Goal: Transaction & Acquisition: Purchase product/service

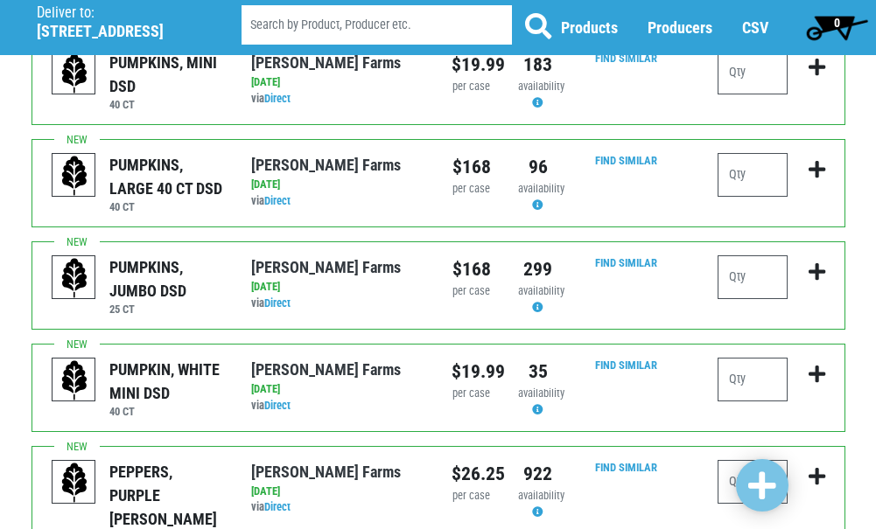
scroll to position [2004, 0]
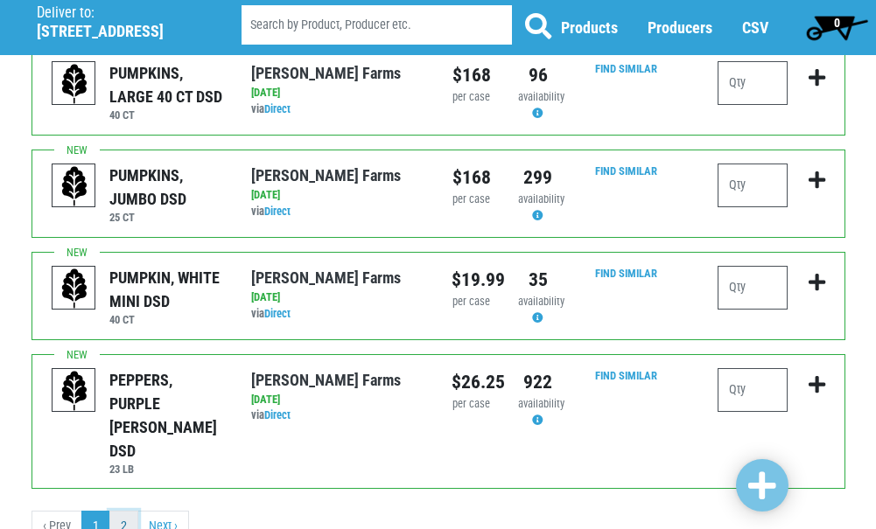
click at [123, 511] on link "2" at bounding box center [123, 526] width 29 height 31
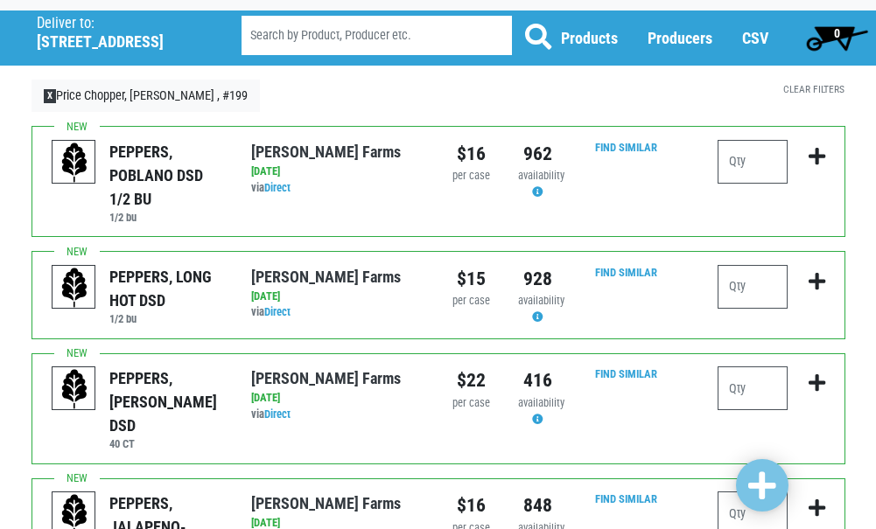
scroll to position [262, 0]
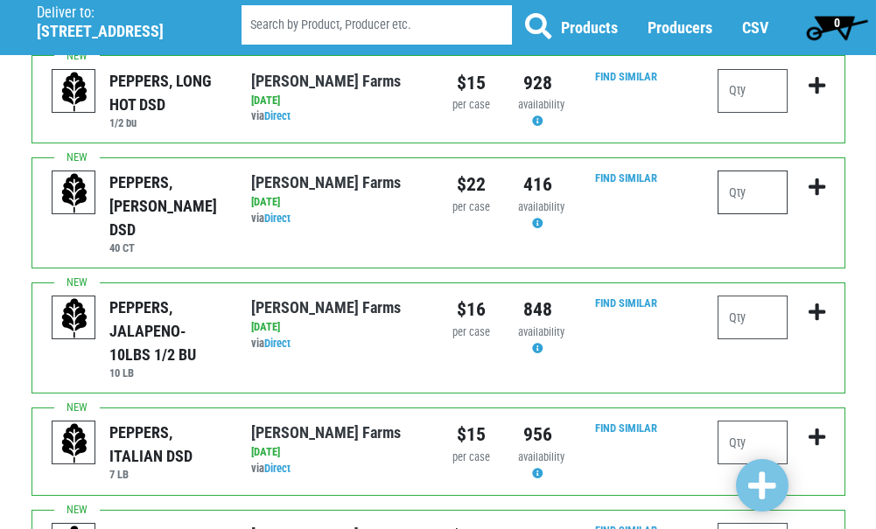
click at [774, 192] on input "number" at bounding box center [752, 193] width 70 height 44
type input "4"
click at [752, 296] on input "number" at bounding box center [752, 318] width 70 height 44
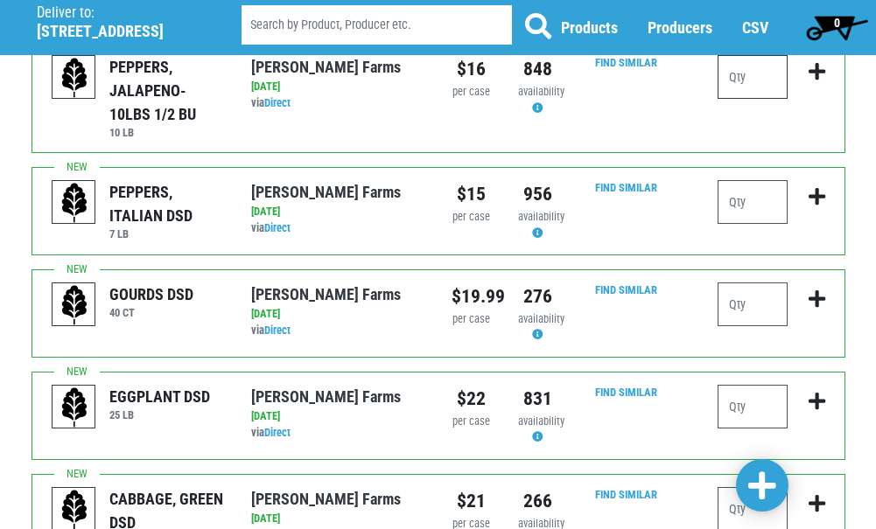
scroll to position [525, 0]
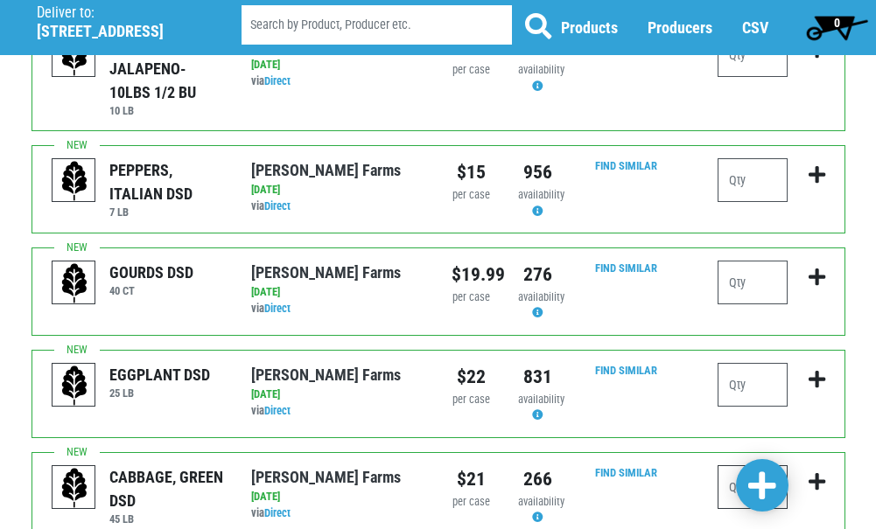
click at [734, 465] on input "number" at bounding box center [752, 487] width 70 height 44
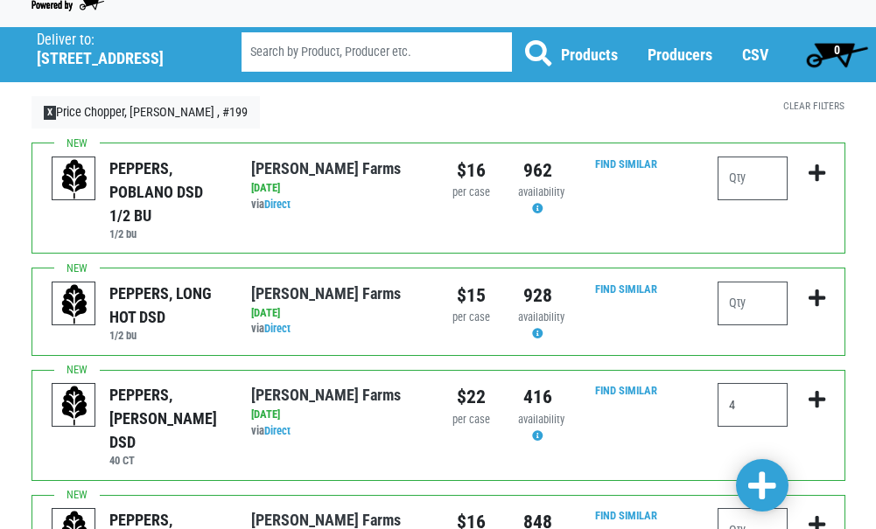
scroll to position [0, 0]
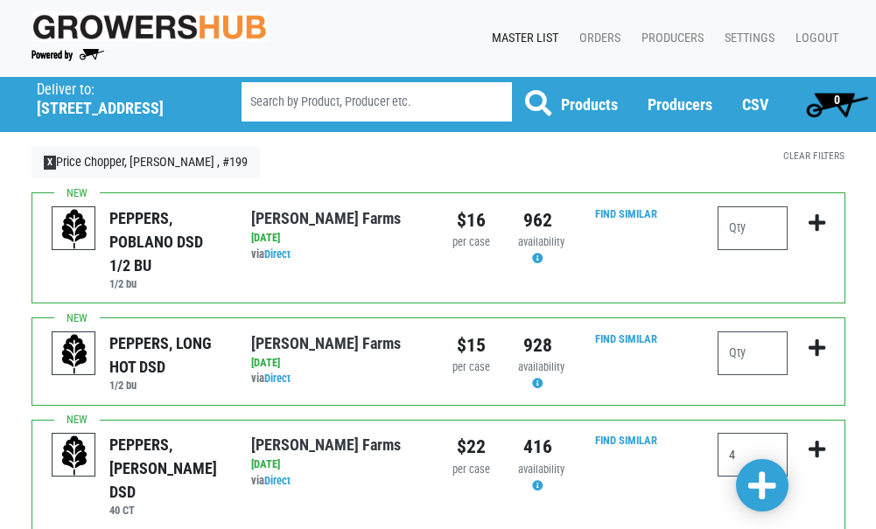
type input "1"
click at [756, 487] on span at bounding box center [762, 486] width 28 height 31
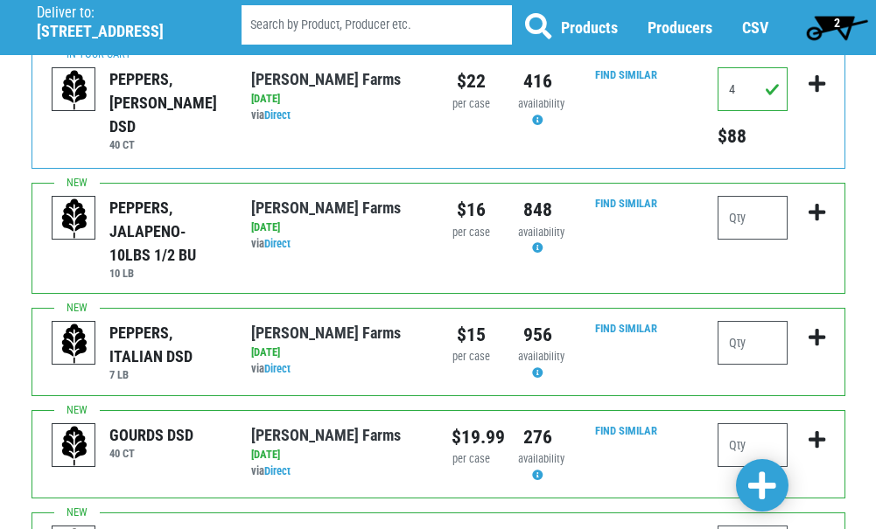
scroll to position [676, 0]
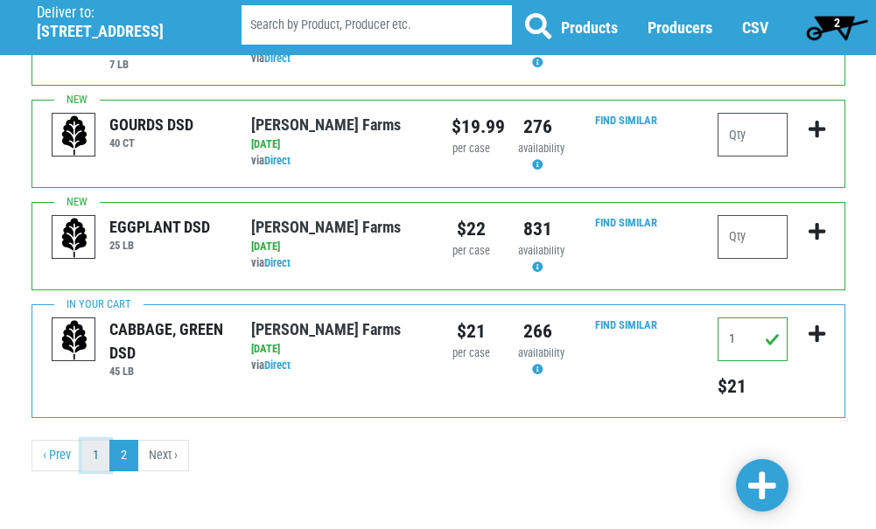
click at [94, 455] on link "1" at bounding box center [95, 455] width 29 height 31
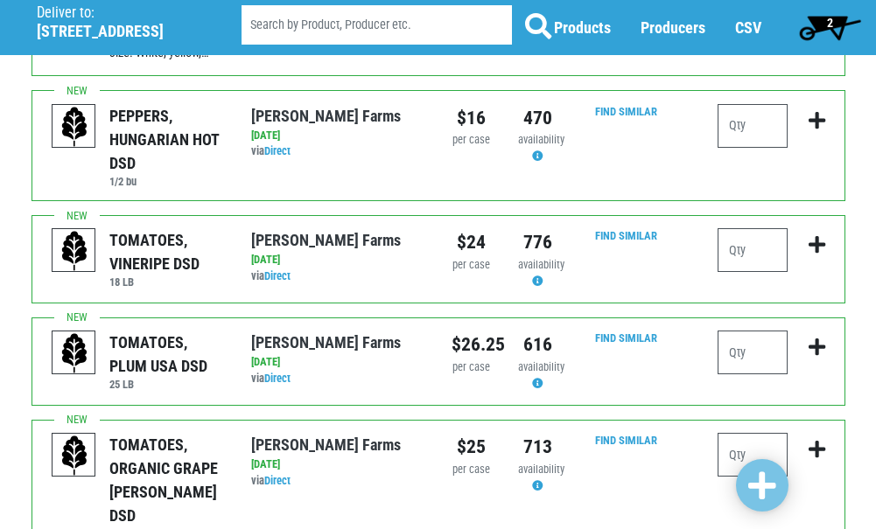
scroll to position [612, 0]
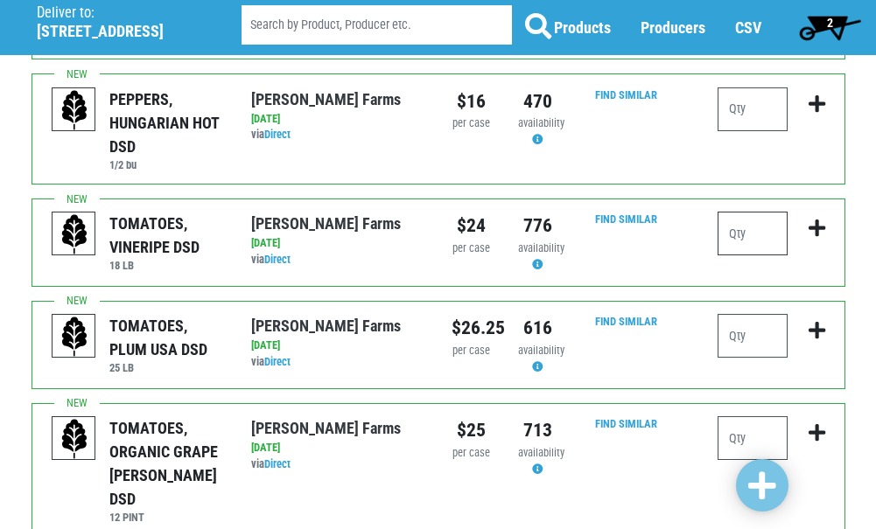
click at [734, 212] on input "number" at bounding box center [752, 234] width 70 height 44
type input "1"
click at [821, 219] on icon "submit" at bounding box center [816, 228] width 17 height 19
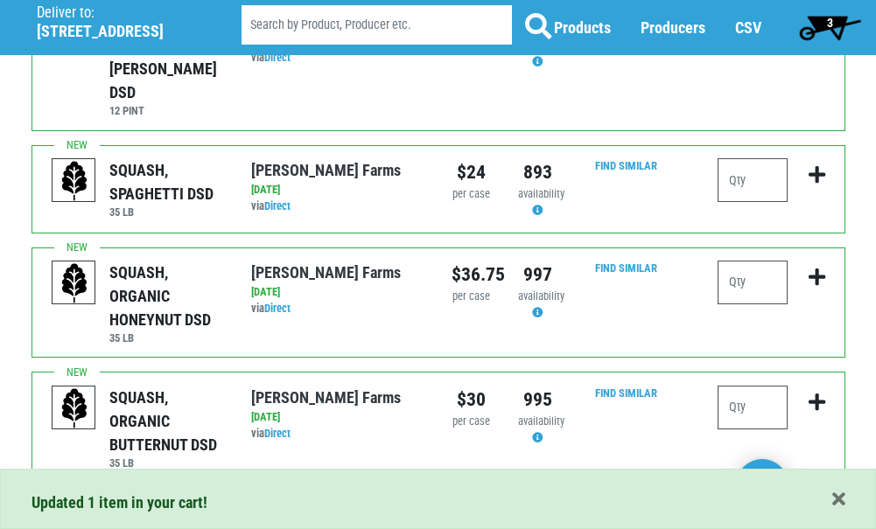
scroll to position [1050, 0]
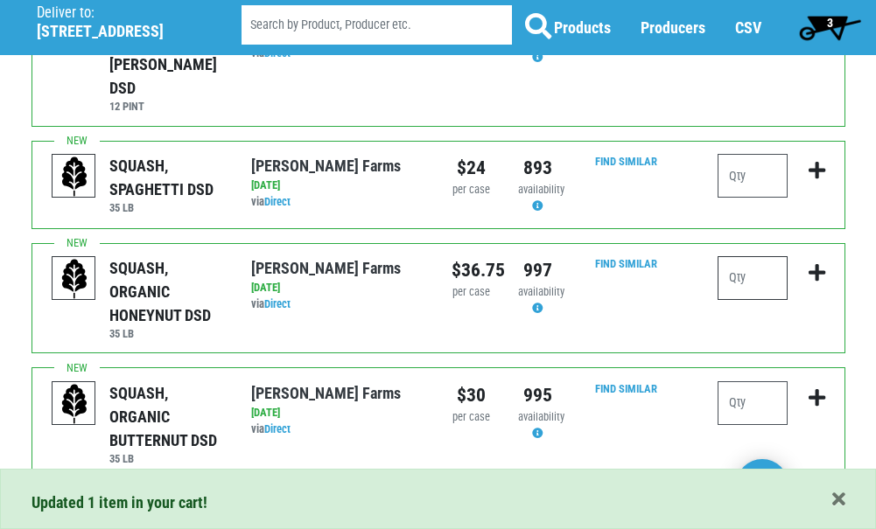
click at [760, 256] on input "number" at bounding box center [752, 278] width 70 height 44
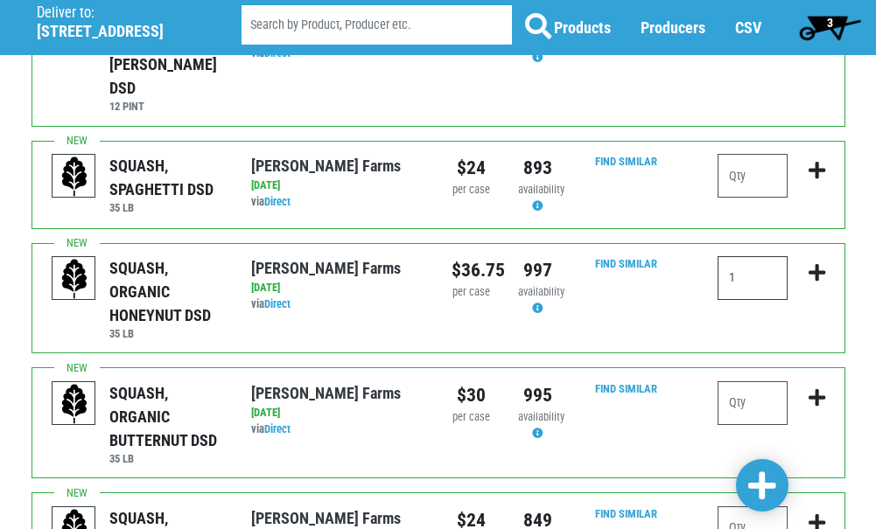
type input "1"
click at [774, 480] on span at bounding box center [762, 486] width 28 height 31
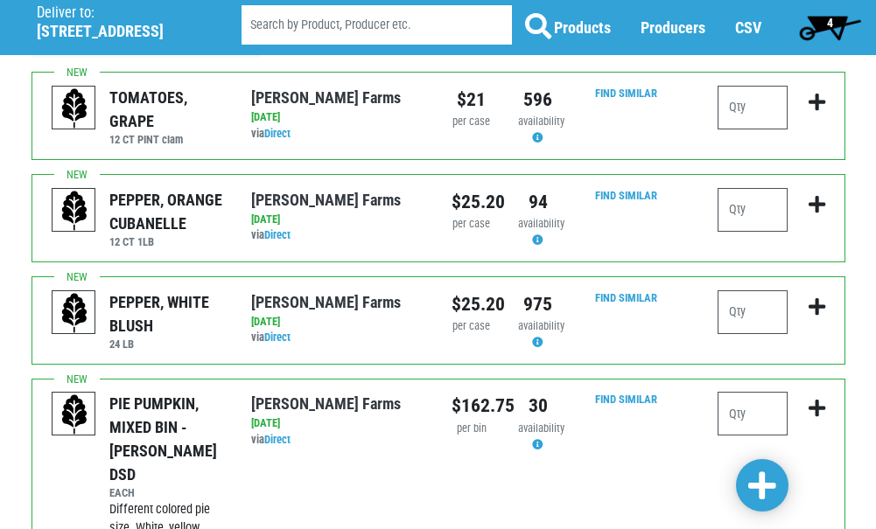
scroll to position [87, 0]
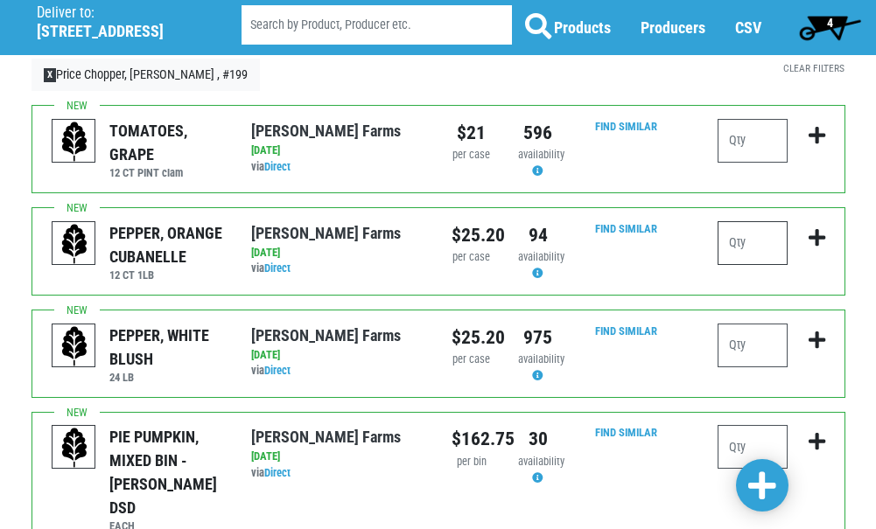
click at [745, 241] on input "number" at bounding box center [752, 243] width 70 height 44
type input "2"
click at [773, 491] on span at bounding box center [762, 486] width 28 height 31
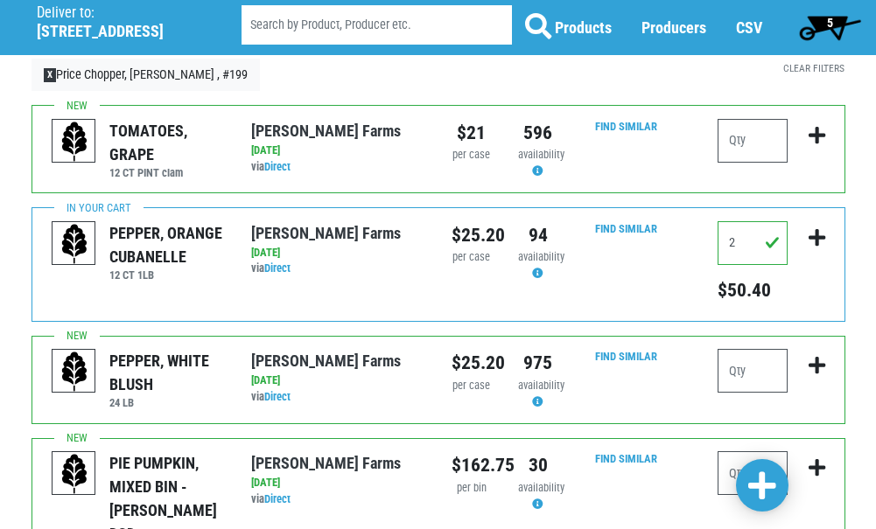
click at [840, 32] on span "5" at bounding box center [830, 27] width 78 height 35
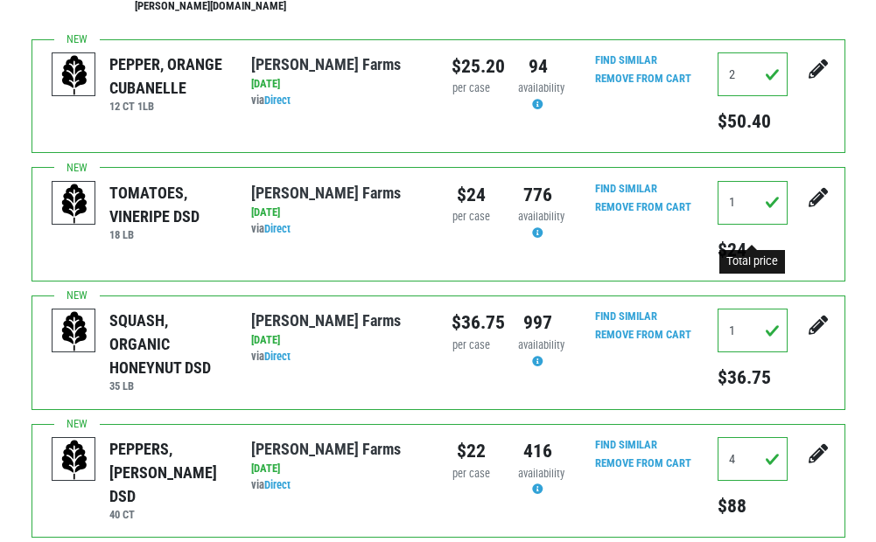
scroll to position [525, 0]
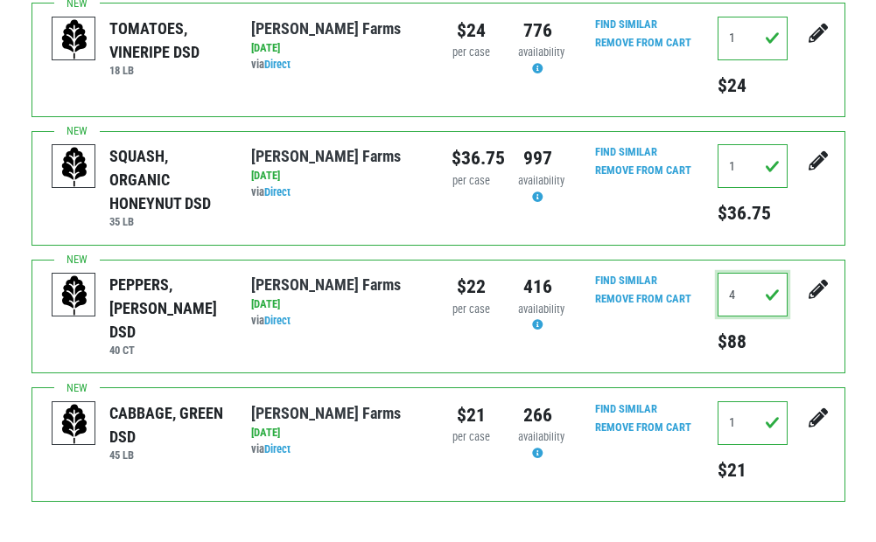
click at [748, 283] on input "4" at bounding box center [752, 295] width 70 height 44
click at [749, 403] on input "1" at bounding box center [752, 424] width 70 height 44
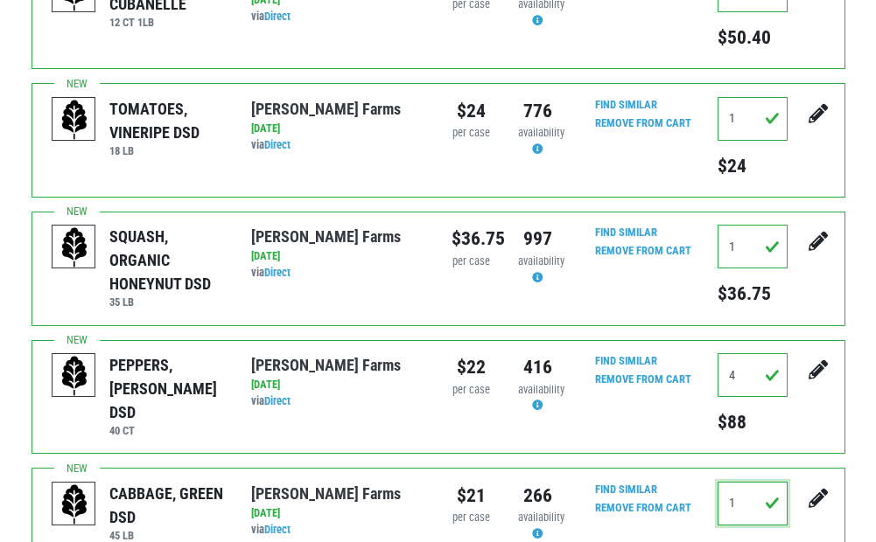
scroll to position [350, 0]
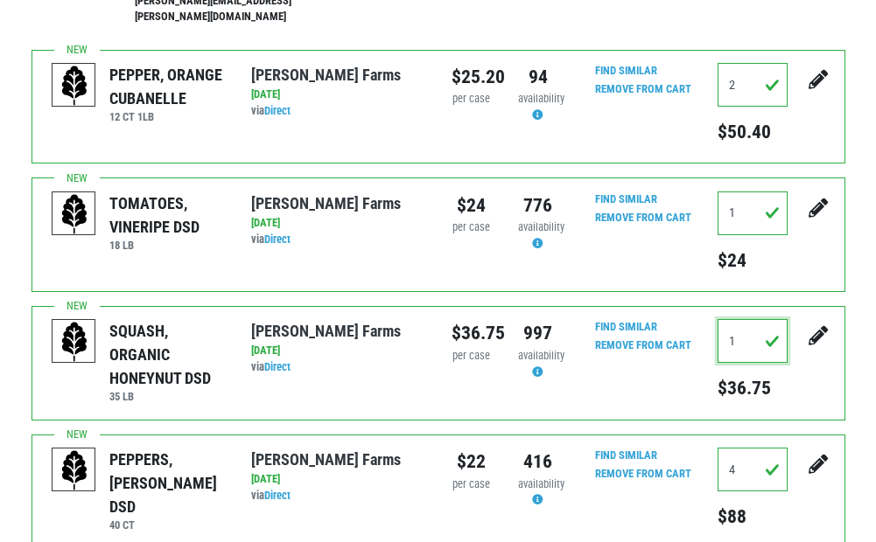
click at [741, 329] on input "1" at bounding box center [752, 341] width 70 height 44
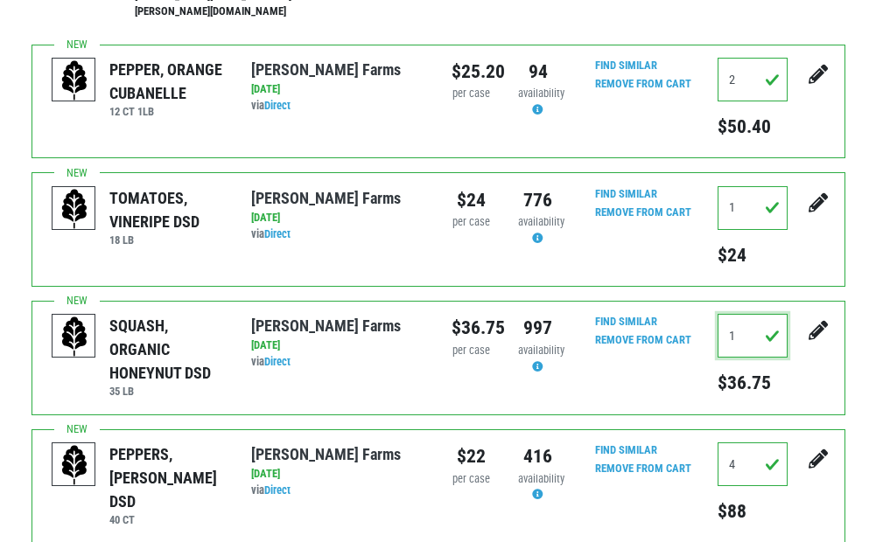
scroll to position [525, 0]
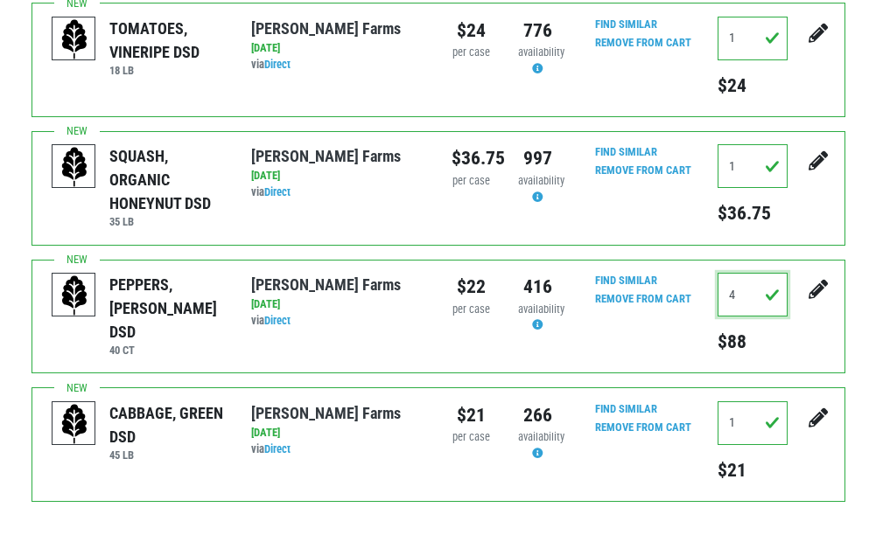
click at [748, 276] on input "4" at bounding box center [752, 295] width 70 height 44
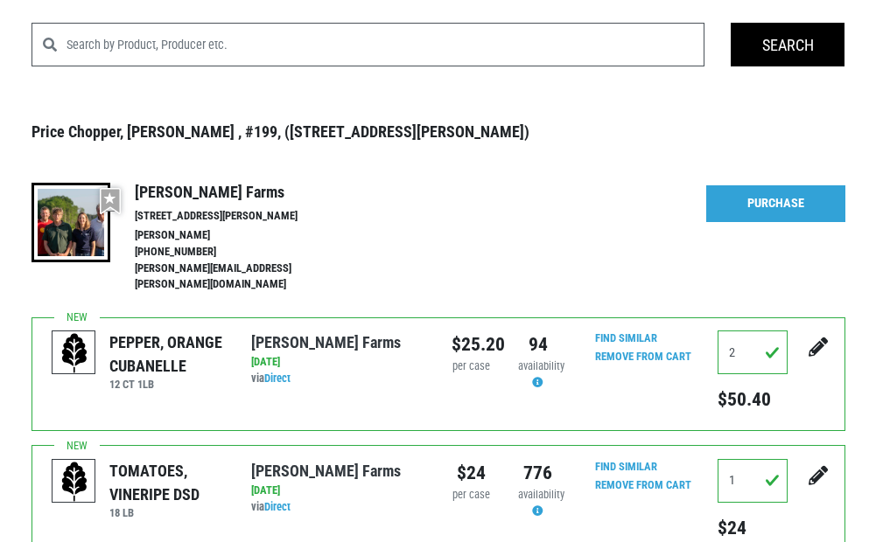
scroll to position [0, 0]
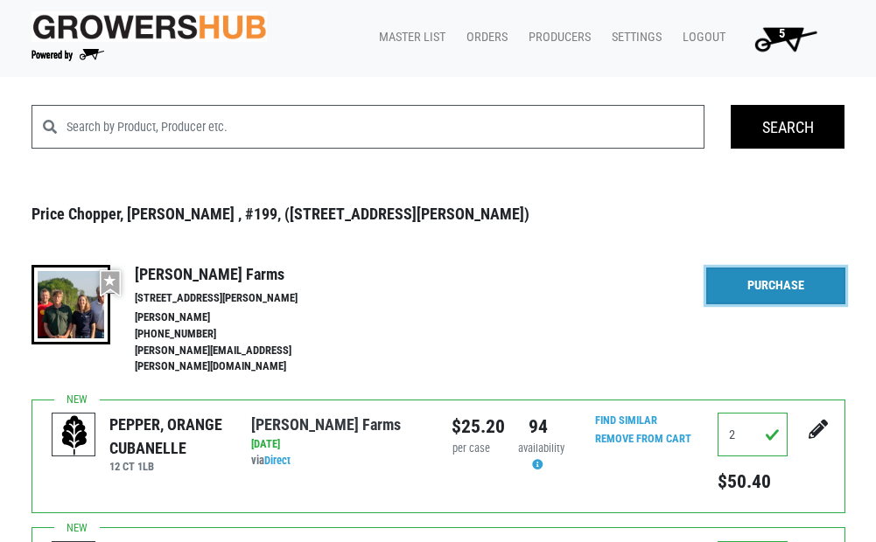
click at [798, 290] on link "Purchase" at bounding box center [775, 286] width 138 height 37
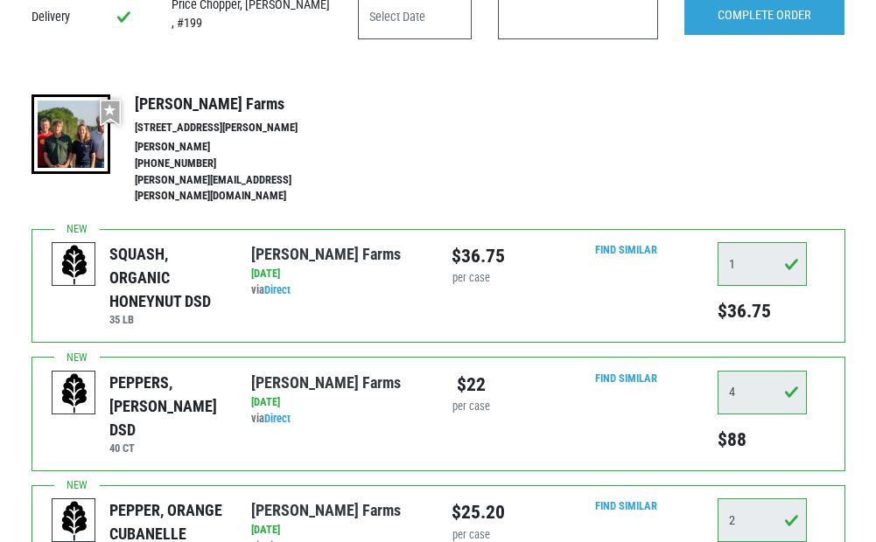
scroll to position [36, 0]
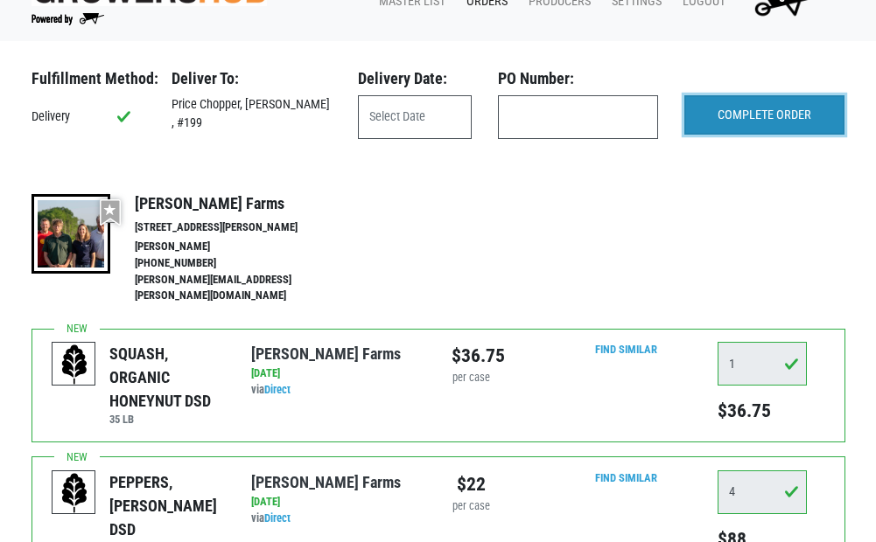
click at [766, 119] on input "COMPLETE ORDER" at bounding box center [764, 115] width 160 height 40
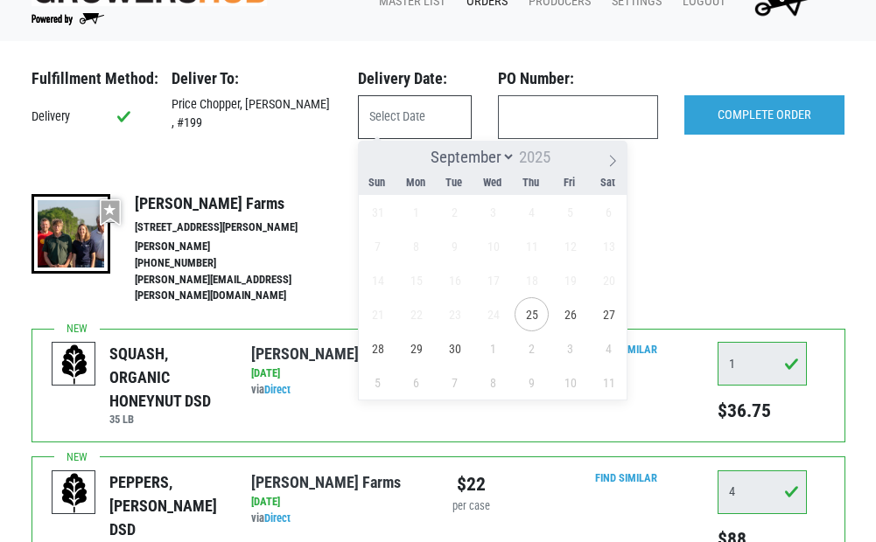
click at [398, 128] on input "text" at bounding box center [415, 117] width 114 height 44
click at [538, 313] on span "25" at bounding box center [531, 314] width 34 height 34
type input "[DATE]"
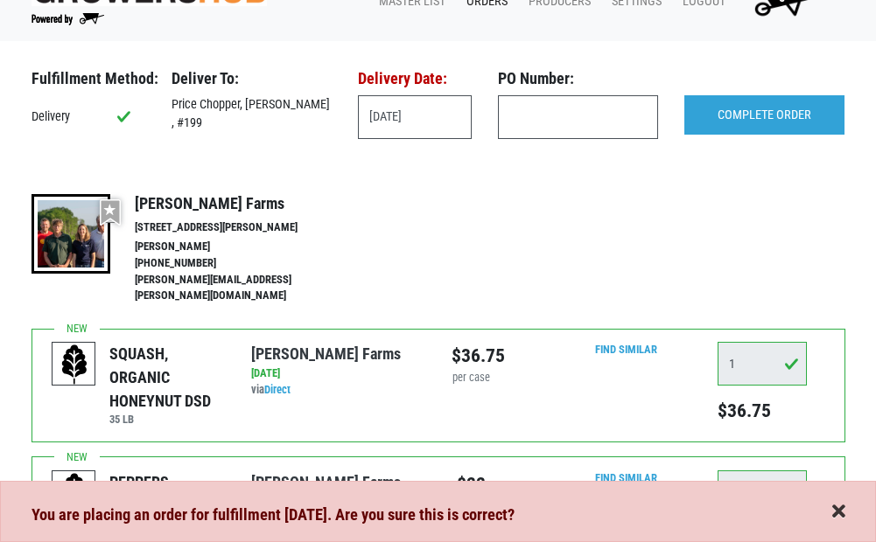
click at [839, 513] on span "button" at bounding box center [838, 512] width 13 height 19
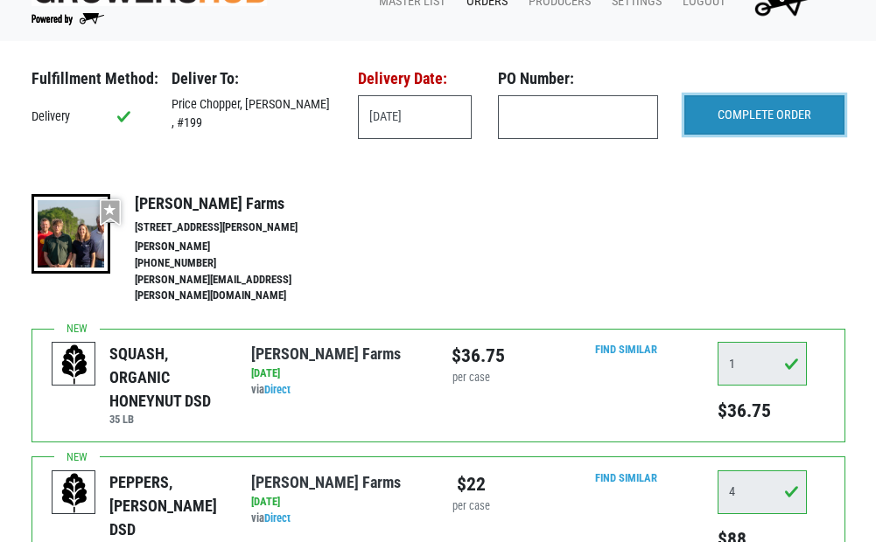
click at [754, 107] on input "COMPLETE ORDER" at bounding box center [764, 115] width 160 height 40
